Goal: Task Accomplishment & Management: Manage account settings

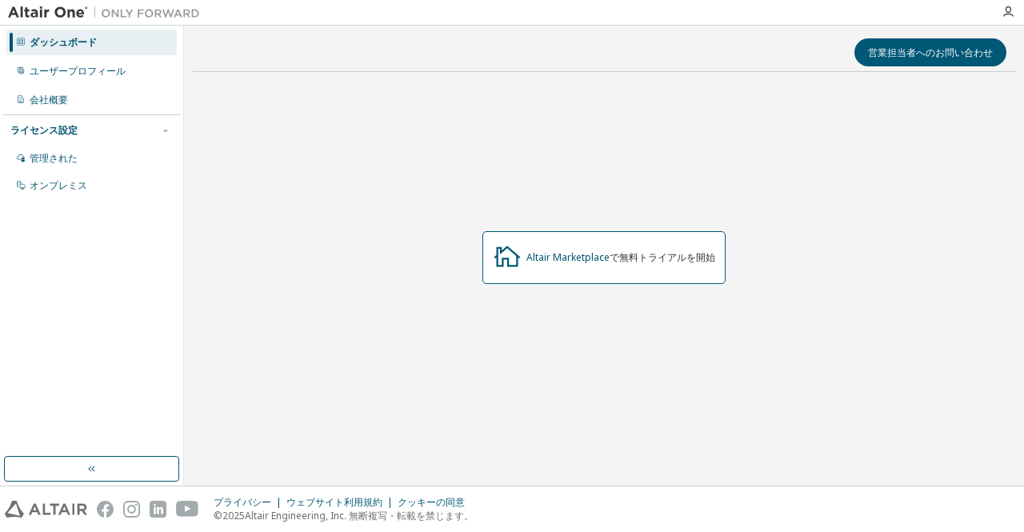
click at [570, 266] on div "Altair Marketplace で無料トライアルを開始" at bounding box center [604, 257] width 243 height 53
click at [554, 255] on font "Altair Marketplace" at bounding box center [568, 257] width 83 height 14
click at [90, 68] on font "ユーザープロフィール" at bounding box center [78, 71] width 96 height 14
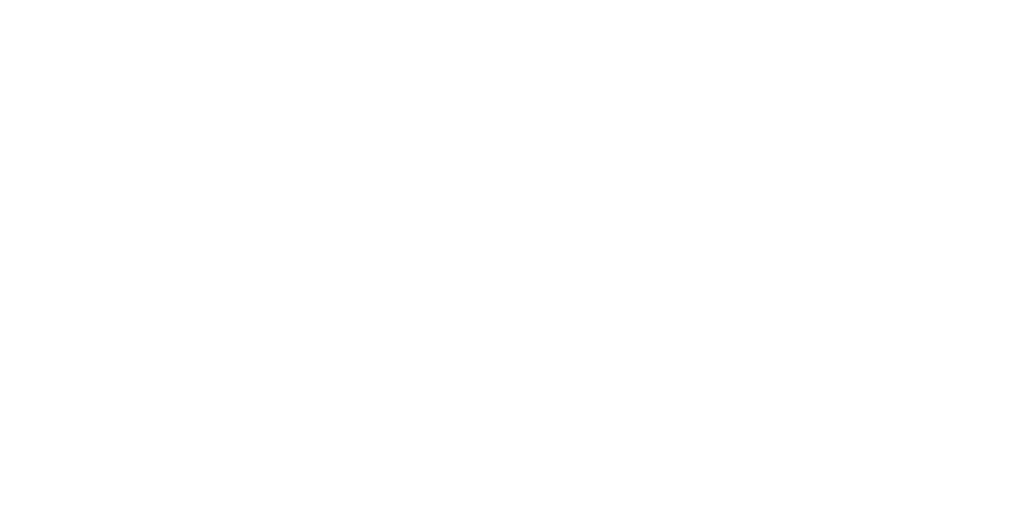
click at [90, 68] on div at bounding box center [512, 266] width 1024 height 532
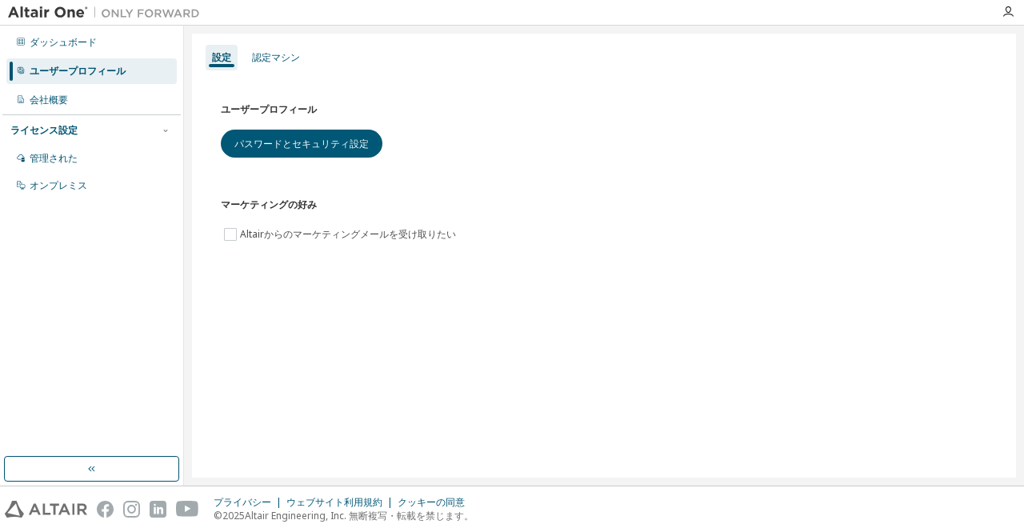
click at [94, 124] on div "ライセンス設定" at bounding box center [91, 130] width 162 height 14
click at [96, 125] on div "ライセンス設定" at bounding box center [91, 130] width 162 height 14
click at [89, 169] on div "管理された" at bounding box center [91, 159] width 170 height 26
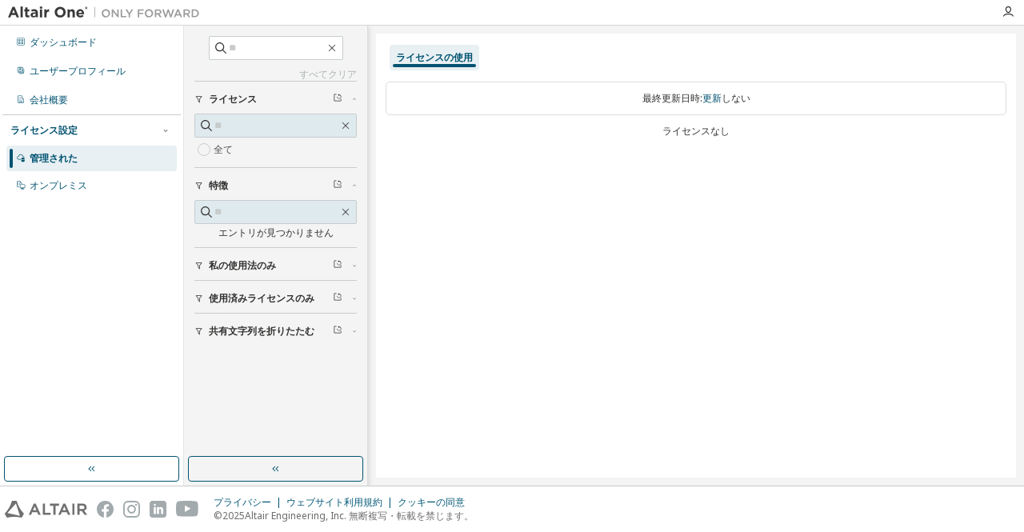
click at [549, 106] on div "最終更新日時: 更新 しない" at bounding box center [696, 99] width 621 height 34
click at [712, 102] on font "更新" at bounding box center [712, 98] width 19 height 14
drag, startPoint x: 712, startPoint y: 102, endPoint x: 386, endPoint y: 241, distance: 354.2
click at [386, 241] on div "ライセンスの使用 最終更新日時: 更新 しない ライセンスなし" at bounding box center [696, 256] width 640 height 444
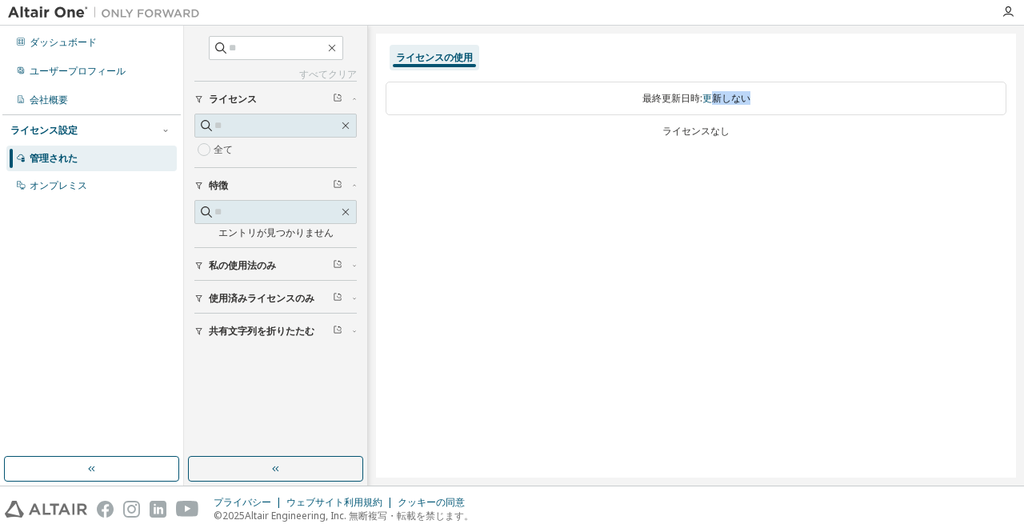
click at [260, 259] on font "私の使用法のみ" at bounding box center [242, 265] width 67 height 14
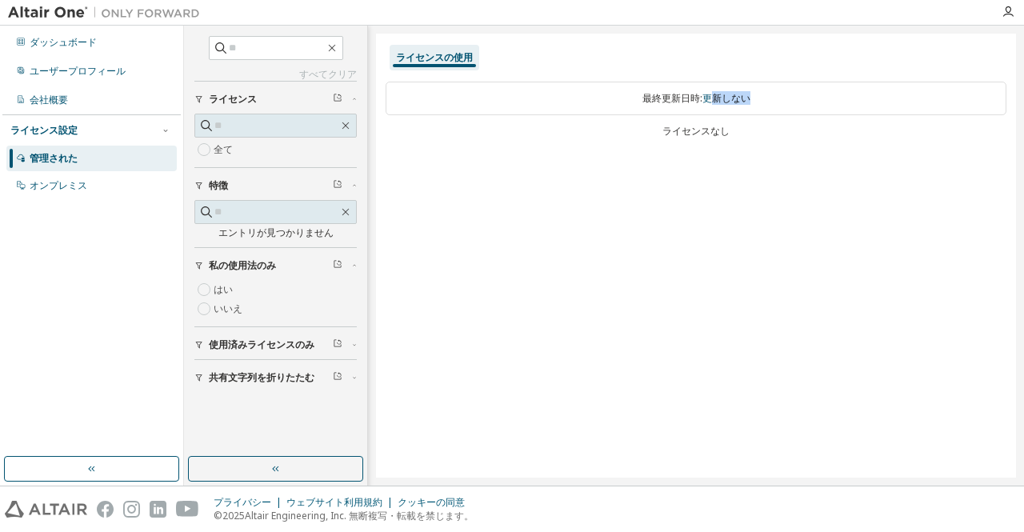
click at [236, 348] on font "使用済みライセンスのみ" at bounding box center [262, 345] width 106 height 14
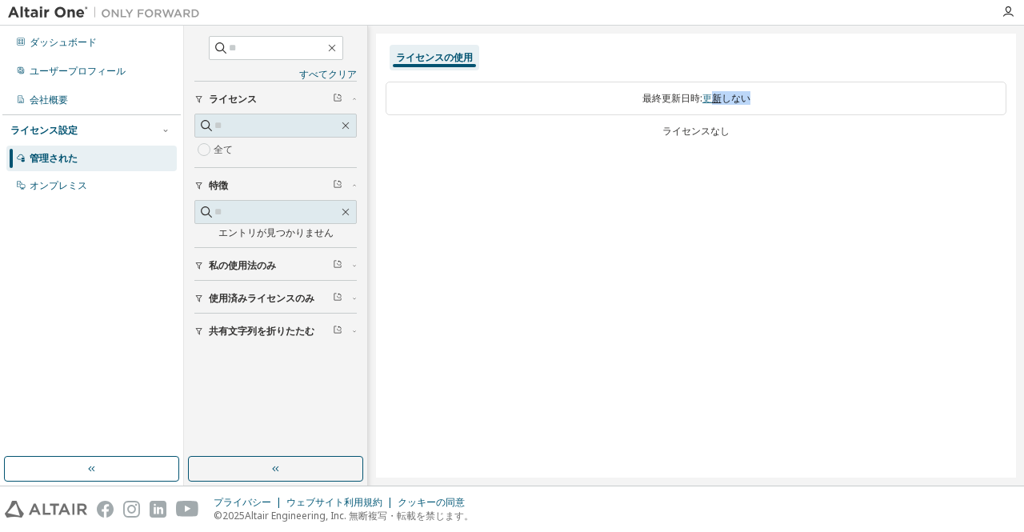
click at [709, 98] on font "更新" at bounding box center [712, 98] width 19 height 14
click at [450, 64] on div "ライセンスの使用" at bounding box center [435, 58] width 90 height 26
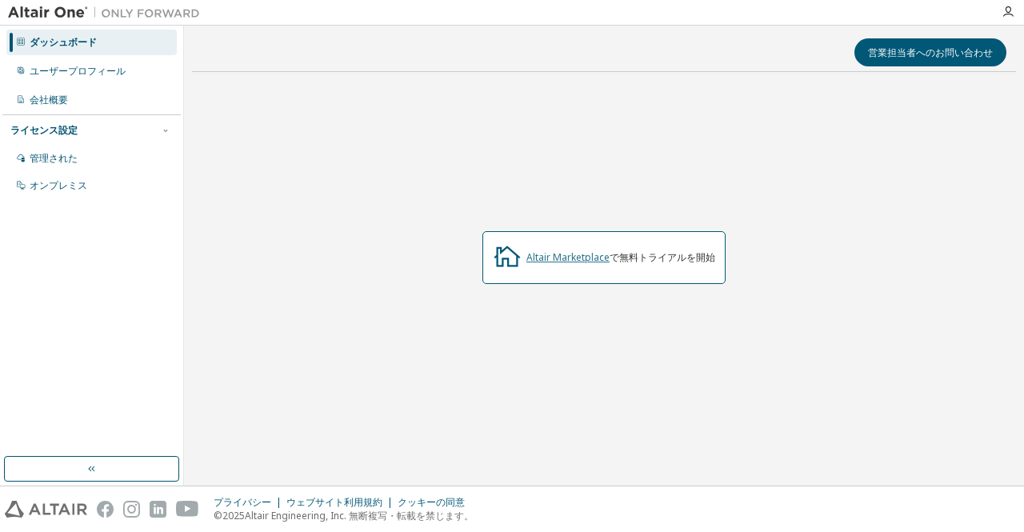
click at [580, 258] on font "Altair Marketplace" at bounding box center [568, 257] width 83 height 14
click at [582, 257] on font "Altair Marketplace" at bounding box center [568, 257] width 83 height 14
